Goal: Task Accomplishment & Management: Manage account settings

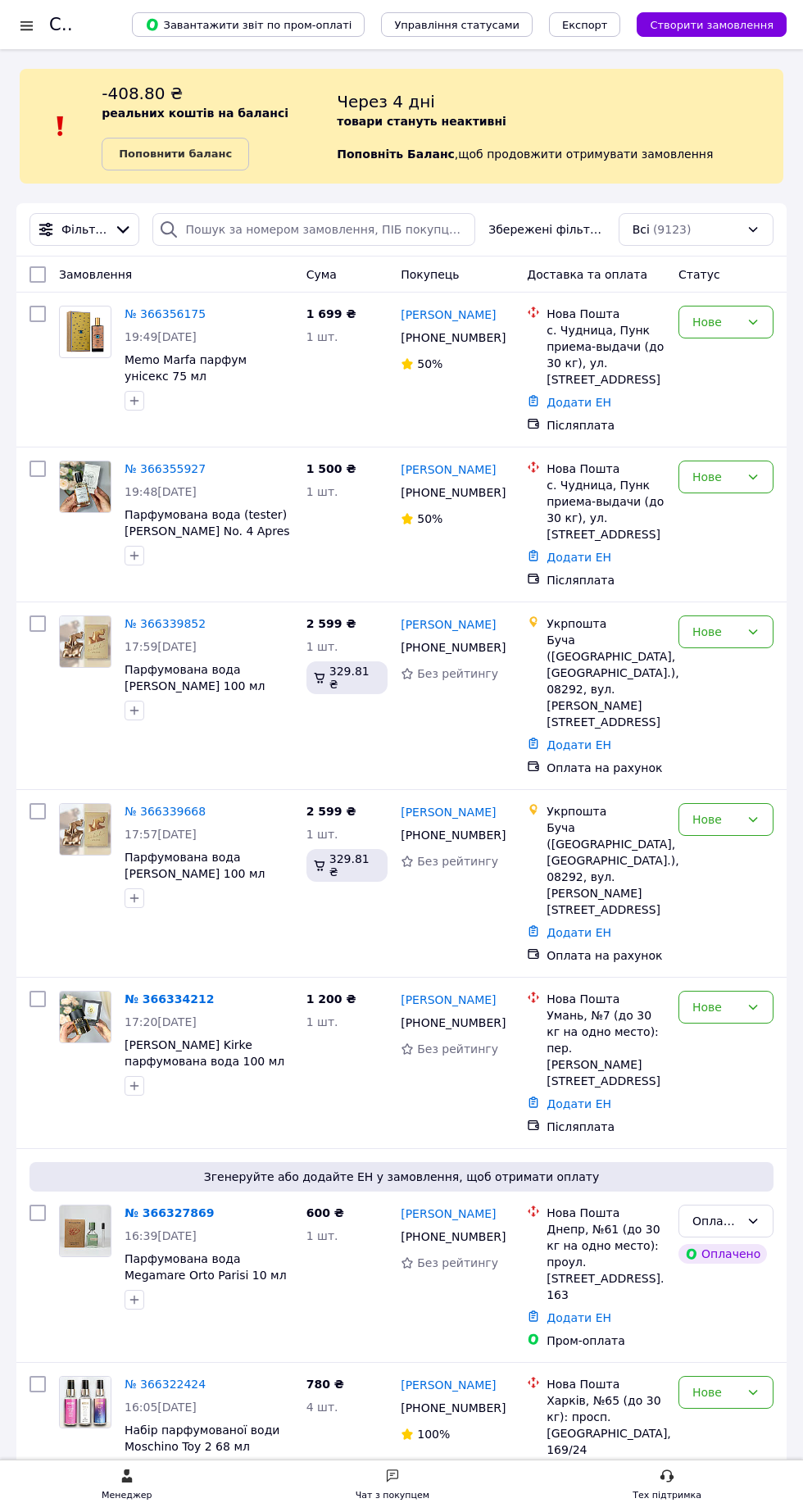
click at [83, 223] on span "Фільтри" at bounding box center [84, 230] width 46 height 16
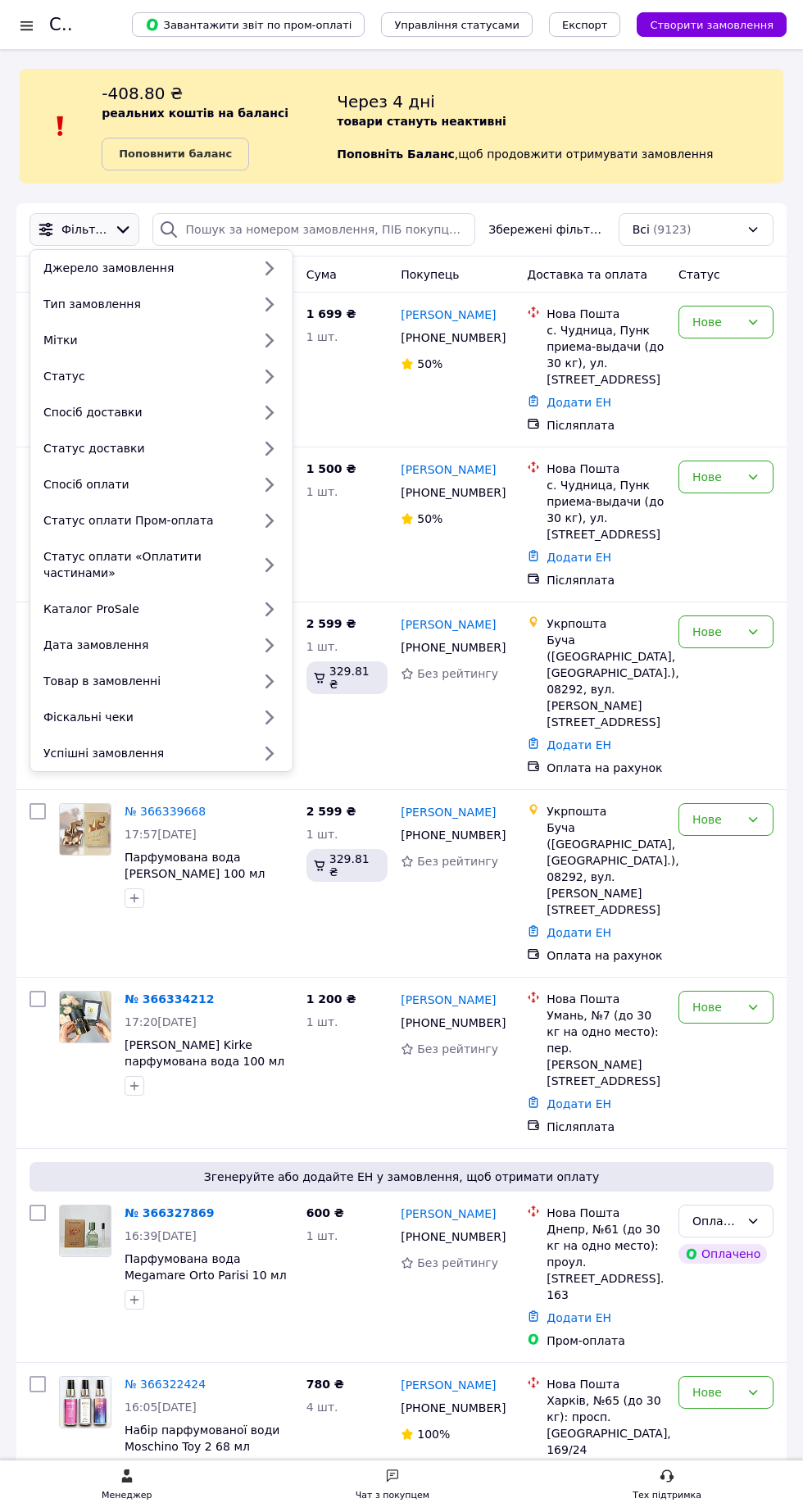
click at [66, 373] on div "Статус" at bounding box center [144, 376] width 214 height 16
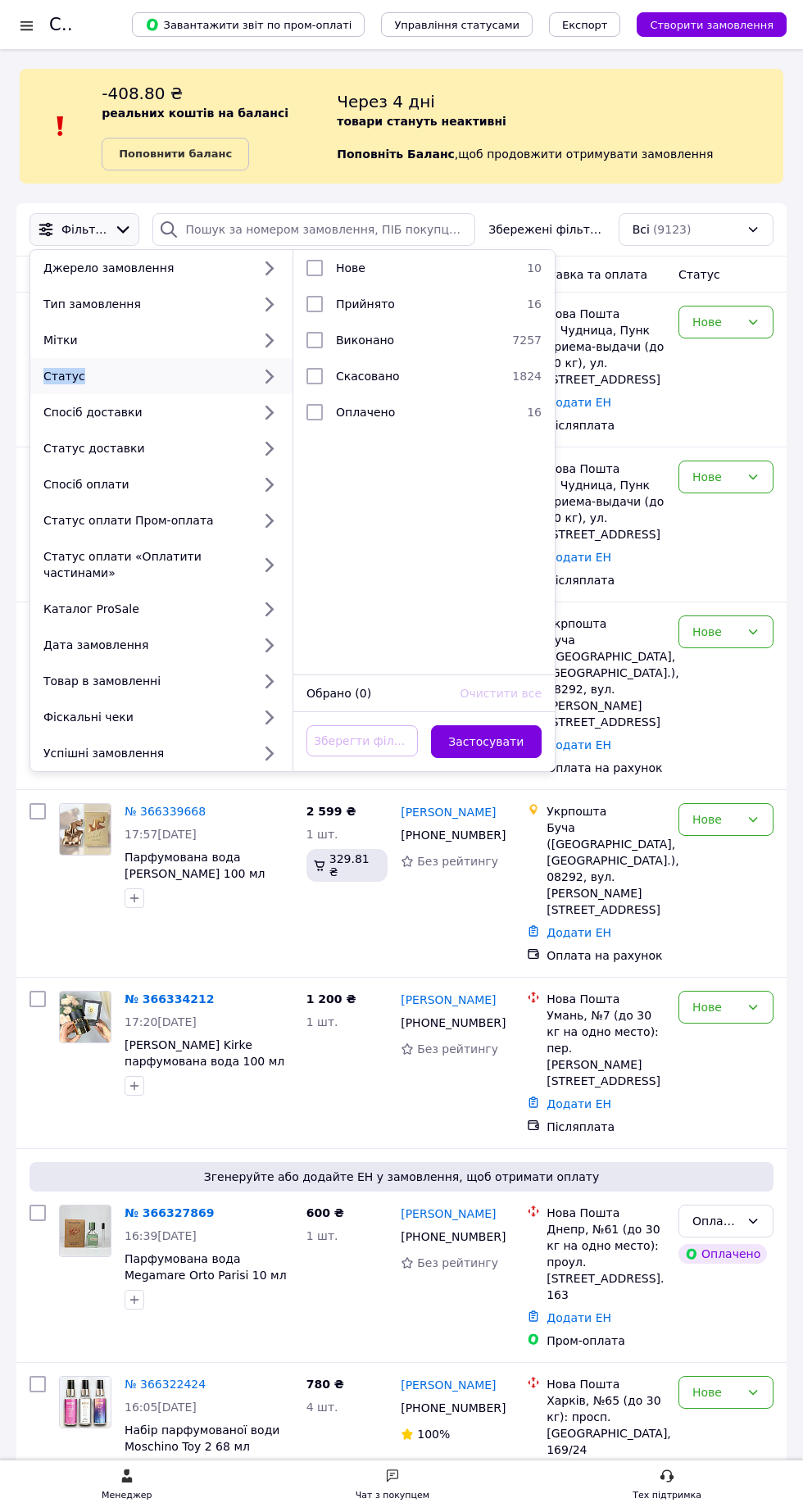
click at [372, 308] on span "Прийнято" at bounding box center [365, 303] width 59 height 13
checkbox input "true"
click at [508, 727] on button "Застосувати" at bounding box center [487, 741] width 112 height 33
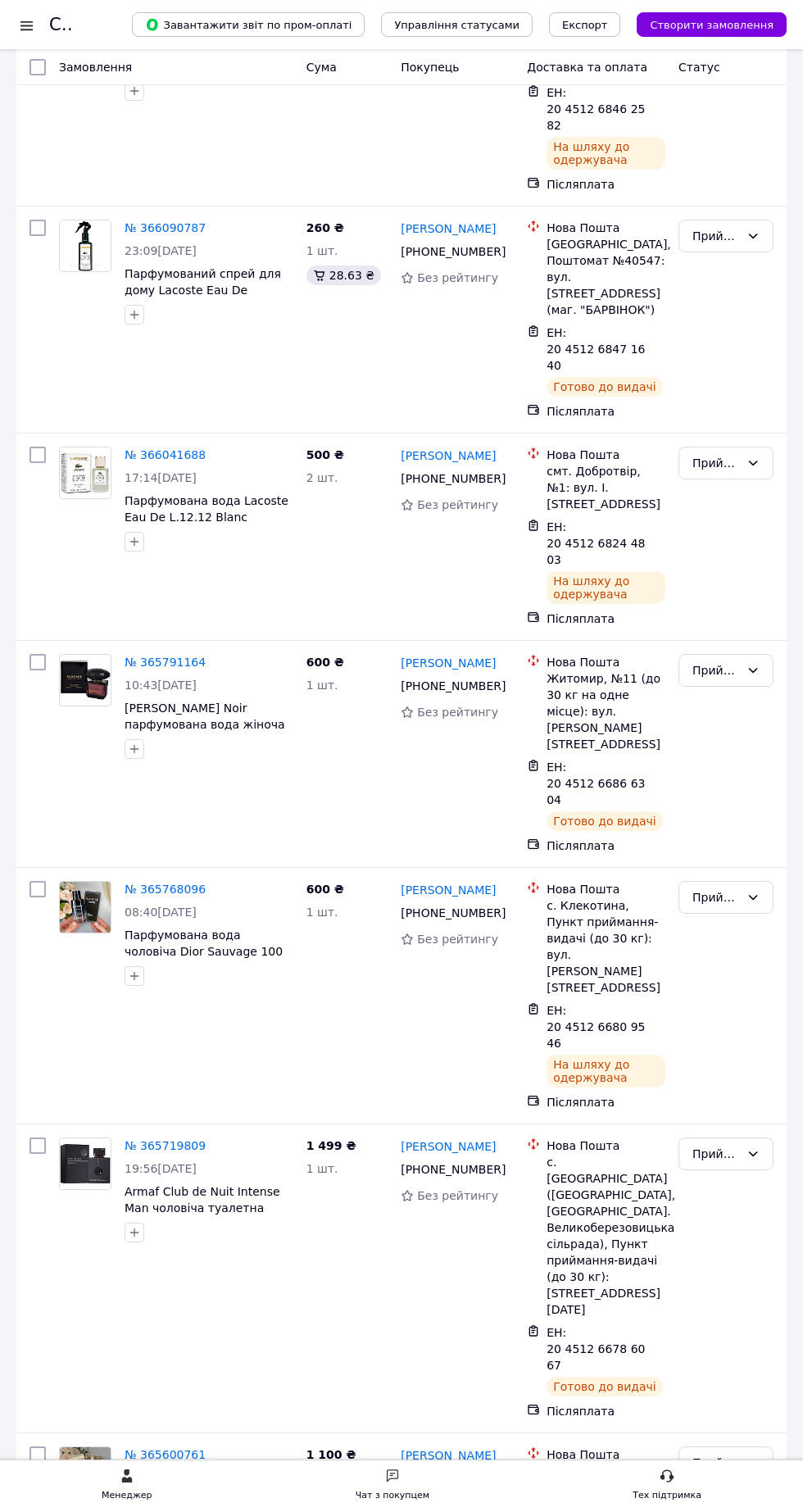
scroll to position [1863, 0]
